Goal: Find specific page/section: Find specific page/section

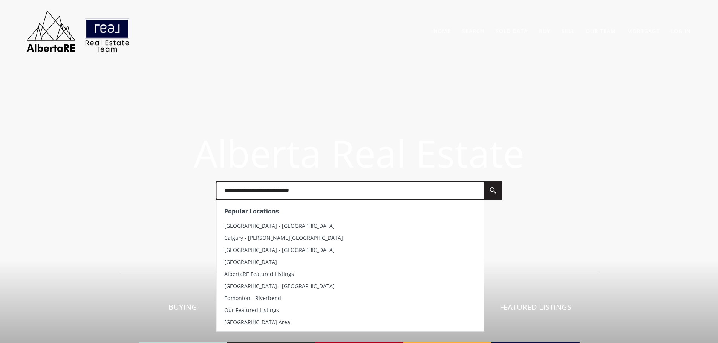
click at [289, 188] on input "text" at bounding box center [350, 190] width 267 height 17
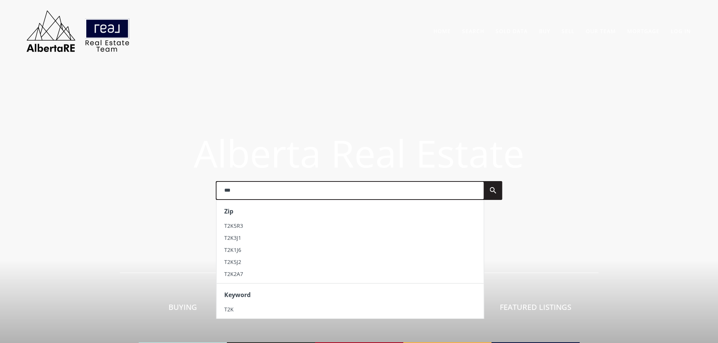
type input "***"
